Goal: Information Seeking & Learning: Learn about a topic

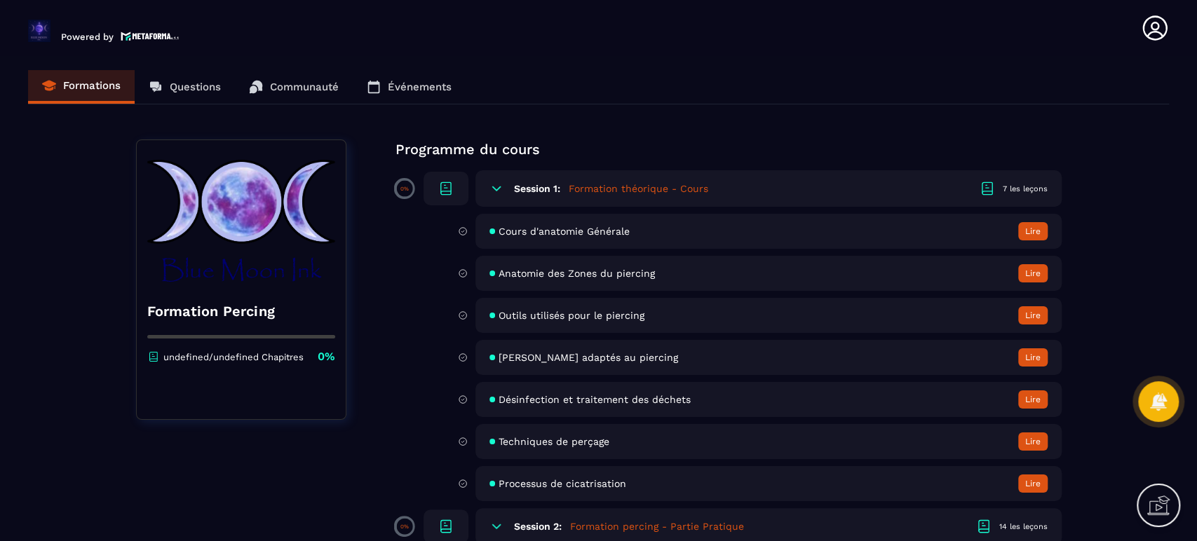
click at [1037, 234] on button "Lire" at bounding box center [1032, 231] width 29 height 18
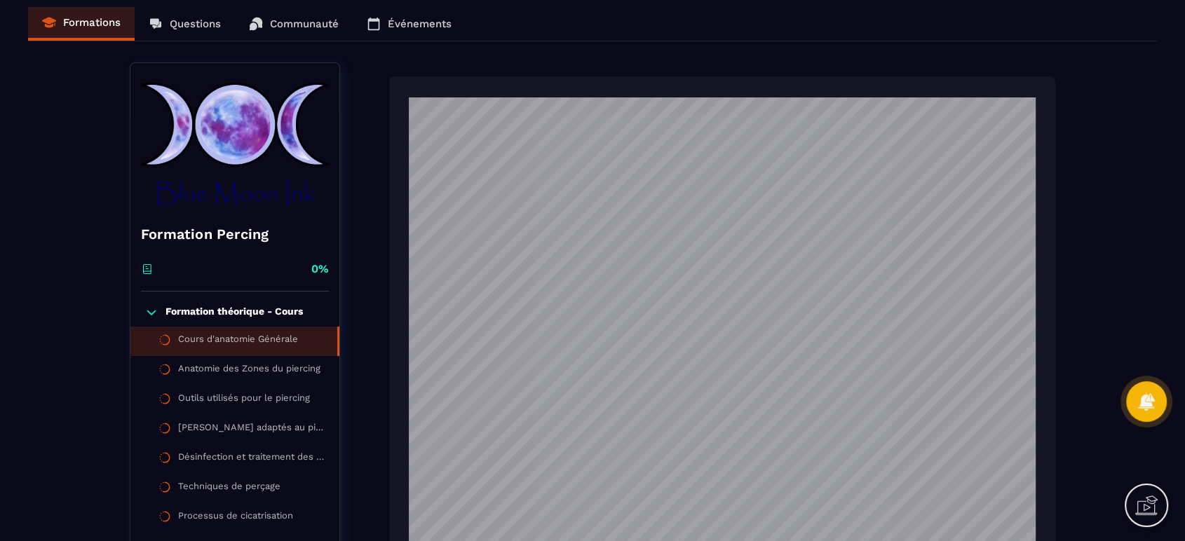
scroll to position [60, 0]
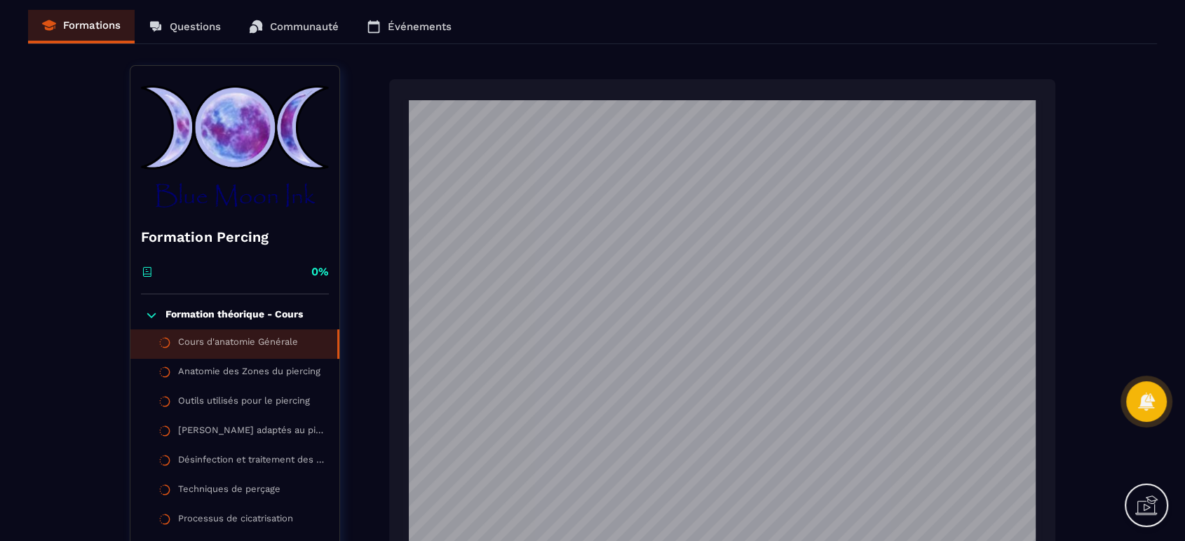
click at [243, 356] on li "Cours d'anatomie Générale" at bounding box center [234, 344] width 209 height 29
click at [243, 376] on div "Anatomie des Zones du piercing" at bounding box center [249, 373] width 142 height 15
